Goal: Task Accomplishment & Management: Use online tool/utility

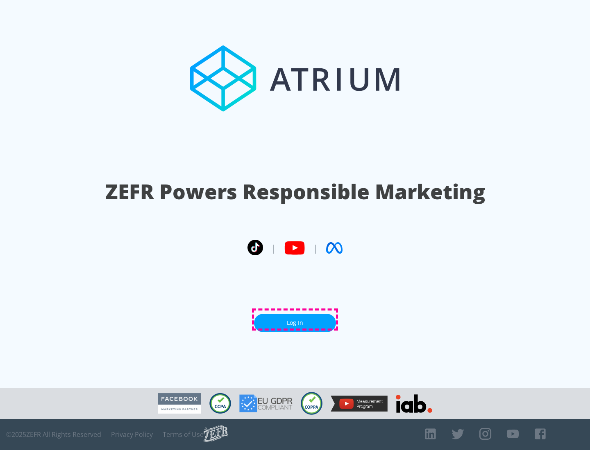
click at [295, 320] on link "Log In" at bounding box center [295, 323] width 82 height 18
